Goal: Transaction & Acquisition: Purchase product/service

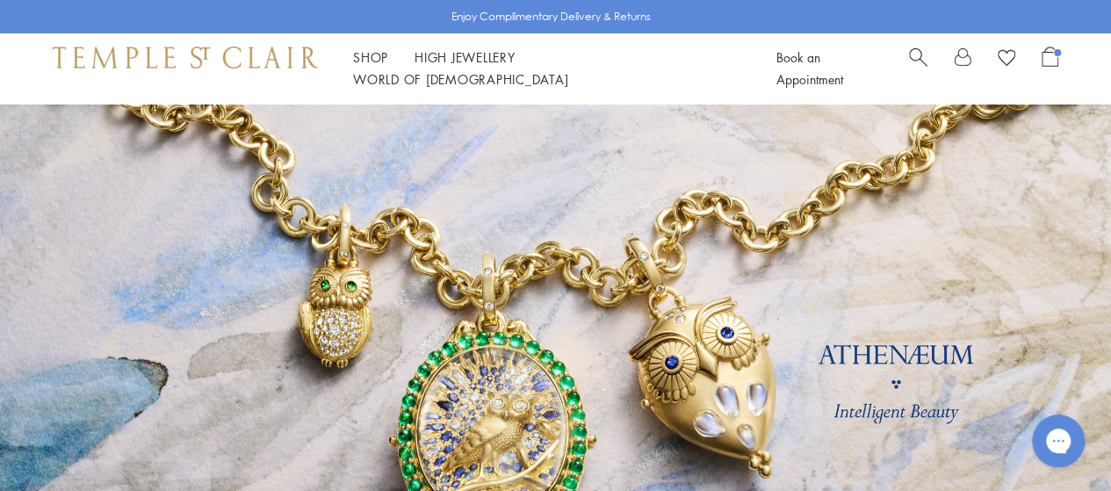
click at [904, 56] on div "Book an Appointment" at bounding box center [918, 69] width 282 height 44
click at [906, 56] on div "Book an Appointment" at bounding box center [918, 69] width 282 height 44
click at [909, 61] on span "Search" at bounding box center [918, 56] width 18 height 18
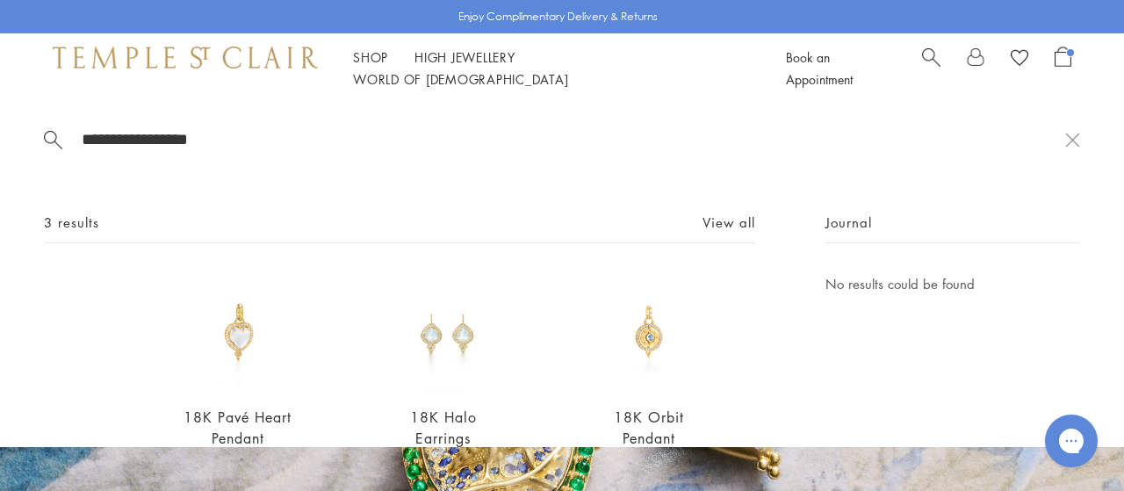
type input "**********"
click at [241, 327] on img at bounding box center [238, 332] width 118 height 118
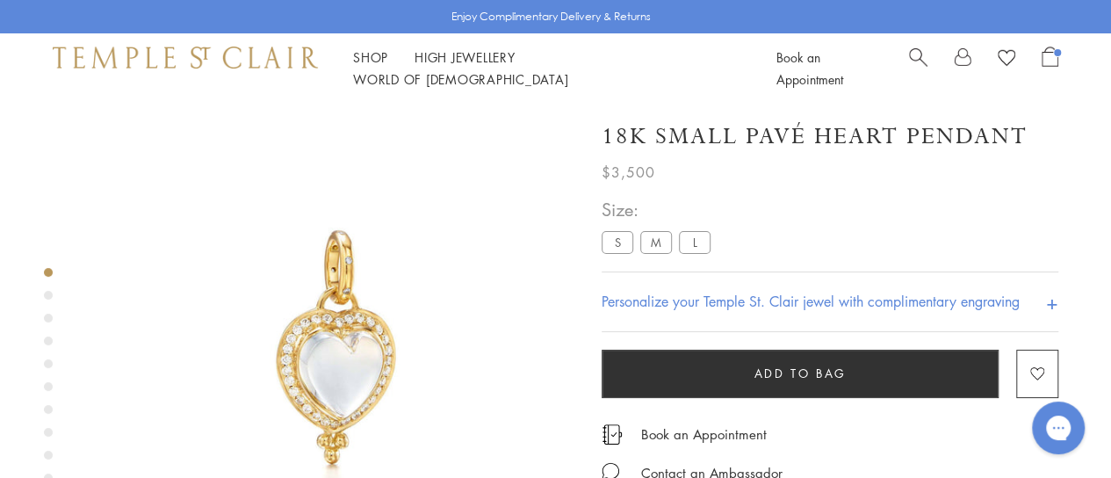
click at [665, 232] on label "M" at bounding box center [656, 242] width 32 height 22
